Goal: Find specific page/section: Find specific page/section

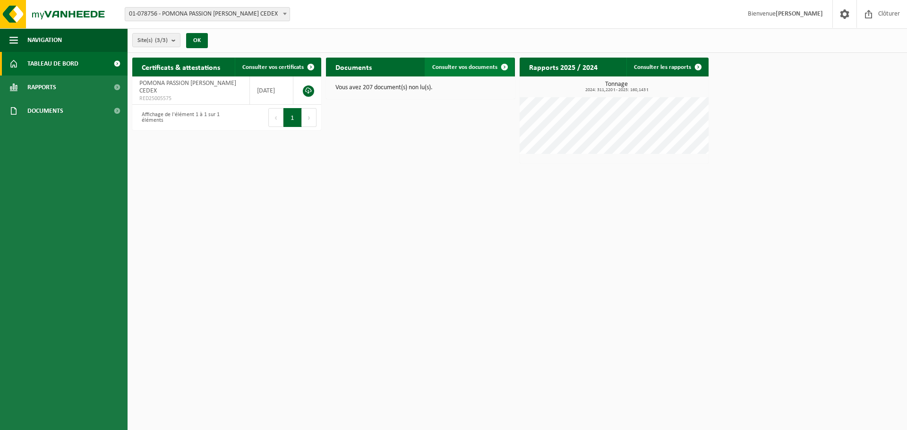
click at [507, 67] on span at bounding box center [504, 67] width 19 height 19
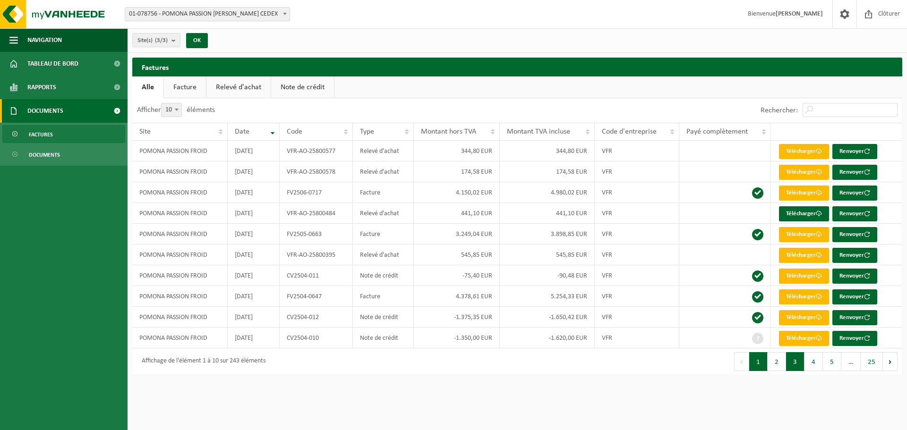
click at [795, 361] on button "3" at bounding box center [795, 362] width 18 height 19
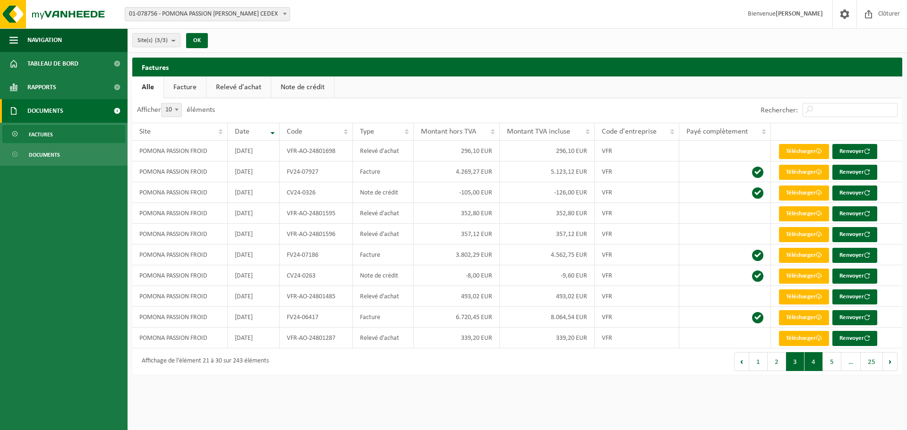
click at [812, 364] on button "4" at bounding box center [814, 362] width 18 height 19
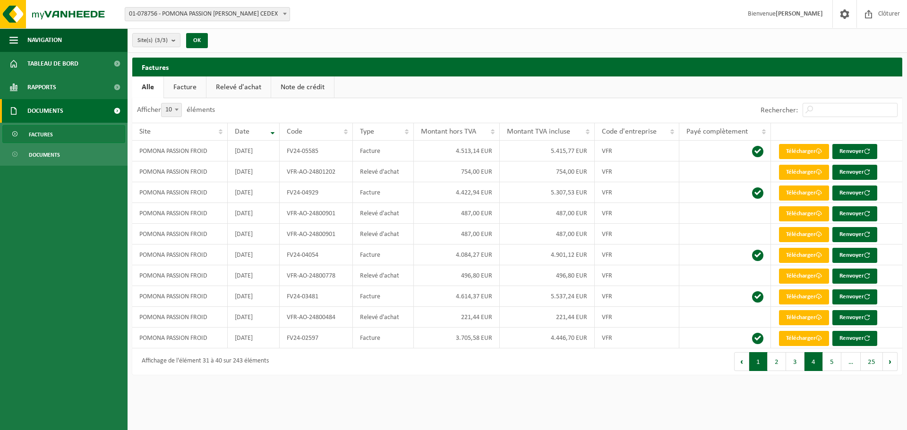
click at [760, 362] on button "1" at bounding box center [758, 362] width 18 height 19
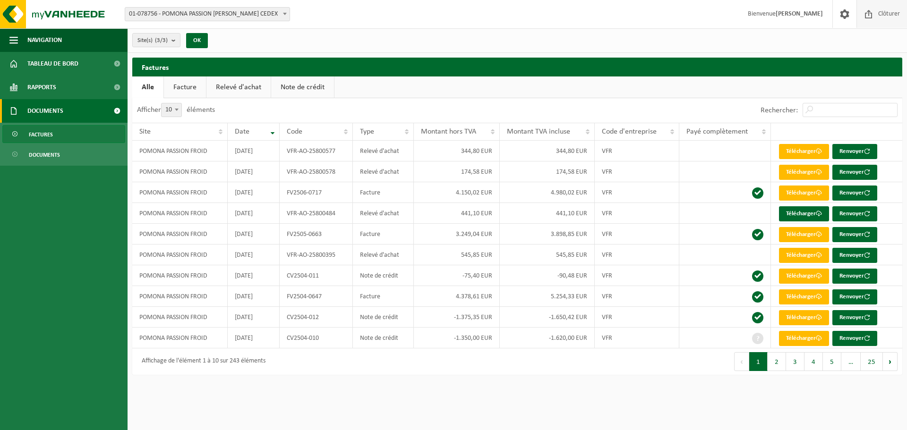
click at [880, 17] on span "Clôturer" at bounding box center [889, 14] width 26 height 28
